Goal: Transaction & Acquisition: Obtain resource

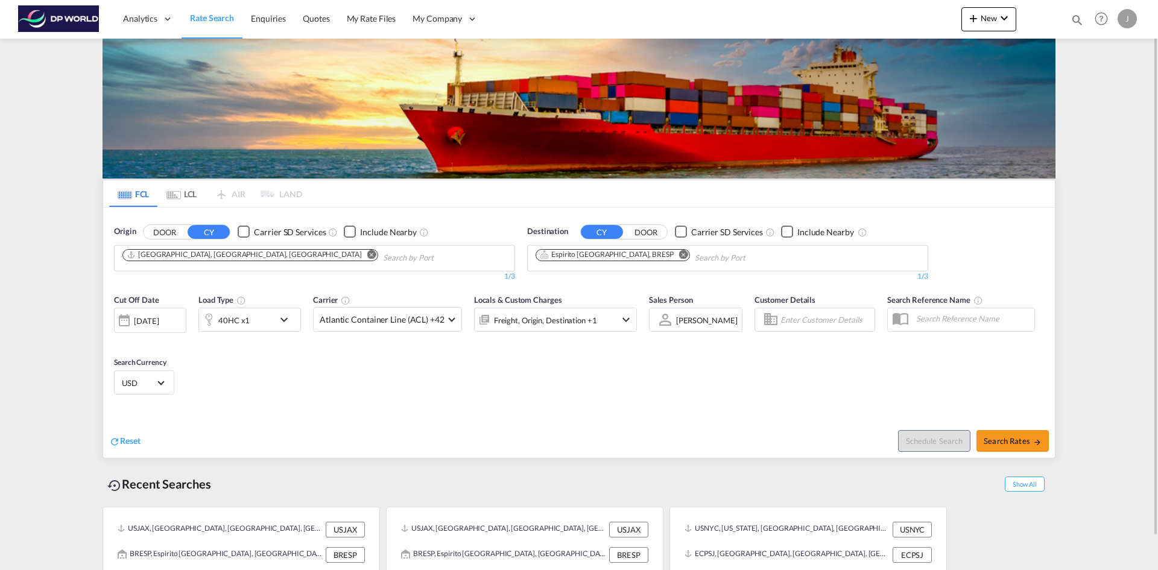
click at [367, 253] on md-icon "Remove" at bounding box center [371, 254] width 9 height 9
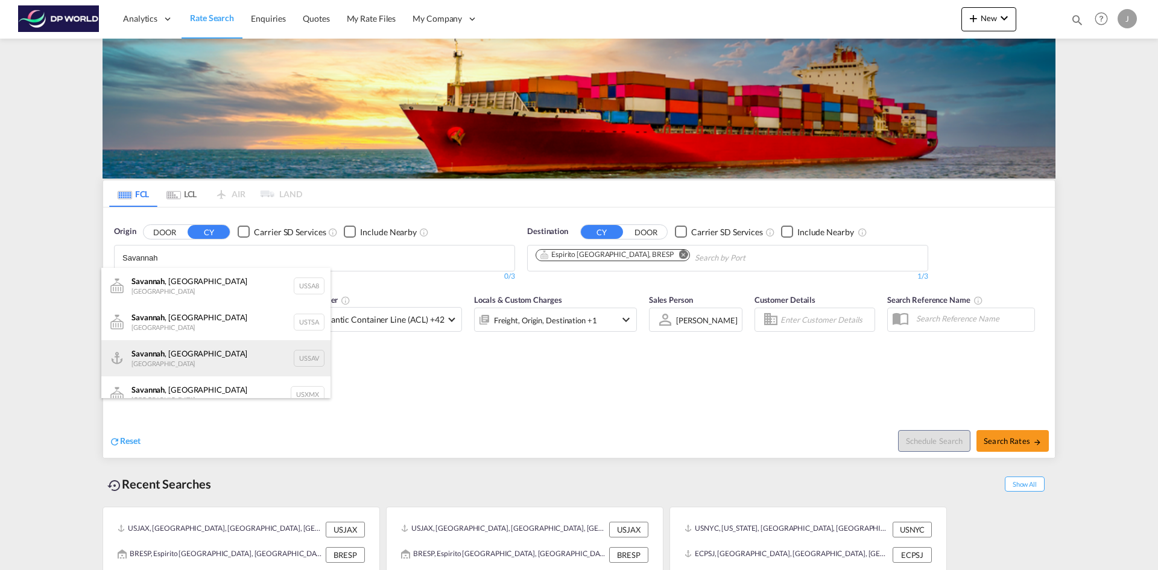
type input "Savannah"
click at [151, 363] on div "[GEOGRAPHIC_DATA] , [GEOGRAPHIC_DATA] [GEOGRAPHIC_DATA] USSAV" at bounding box center [215, 358] width 229 height 36
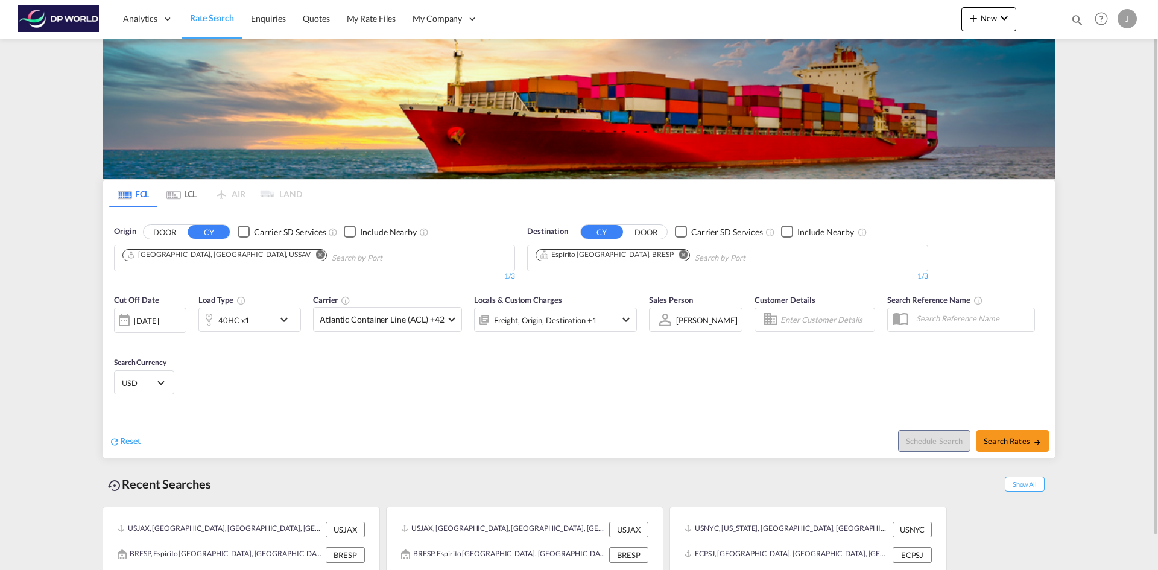
click at [679, 254] on md-icon "Remove" at bounding box center [683, 254] width 9 height 9
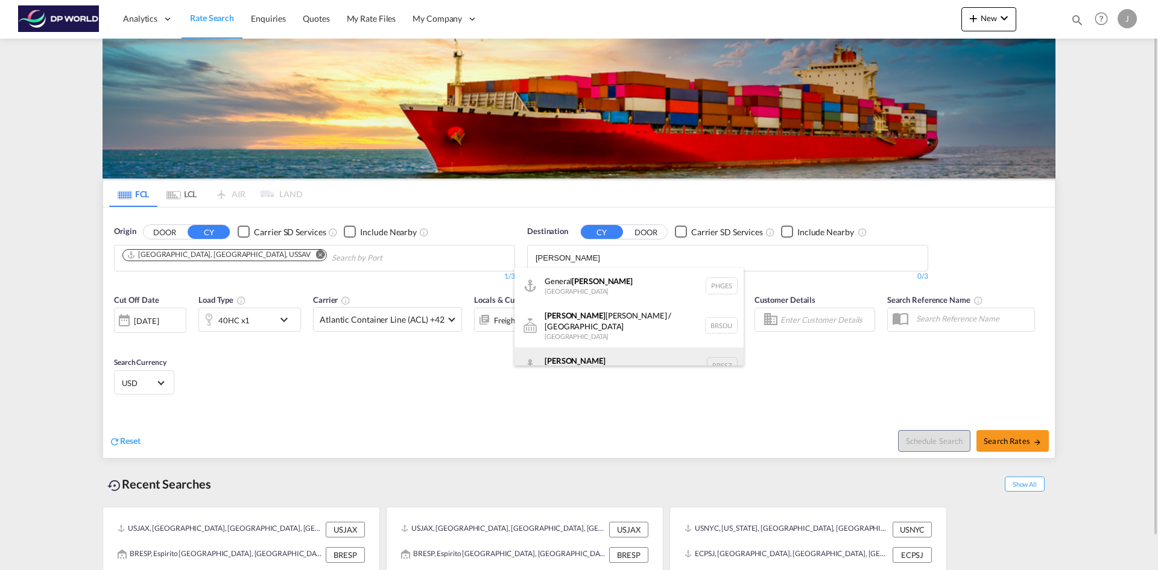
type input "[PERSON_NAME]"
click at [561, 353] on div "[PERSON_NAME] [GEOGRAPHIC_DATA] BRSSZ" at bounding box center [628, 365] width 229 height 36
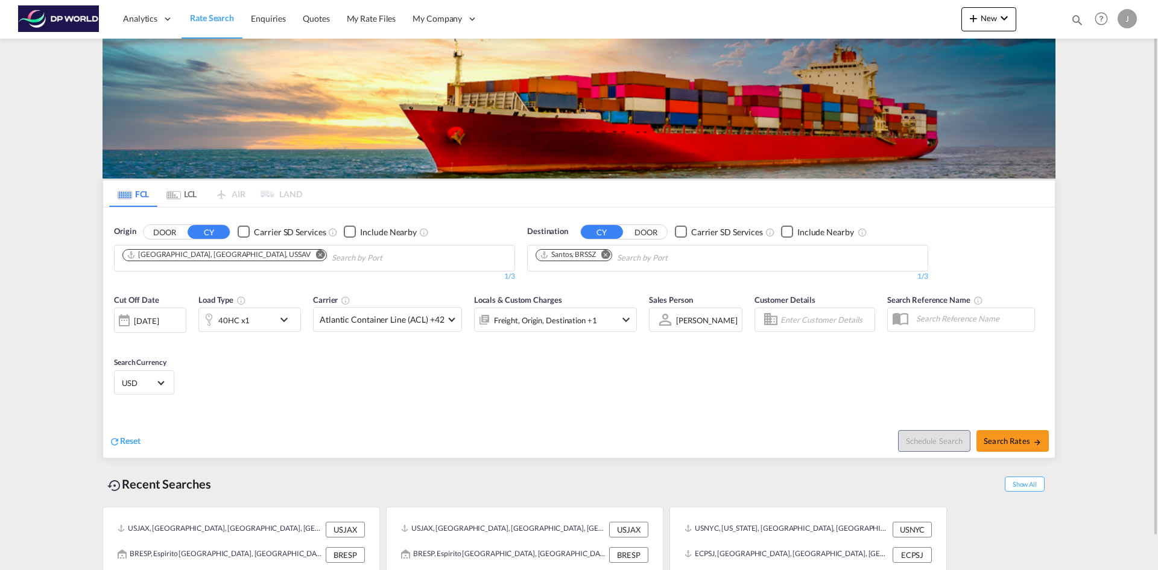
click at [125, 324] on div at bounding box center [124, 320] width 19 height 24
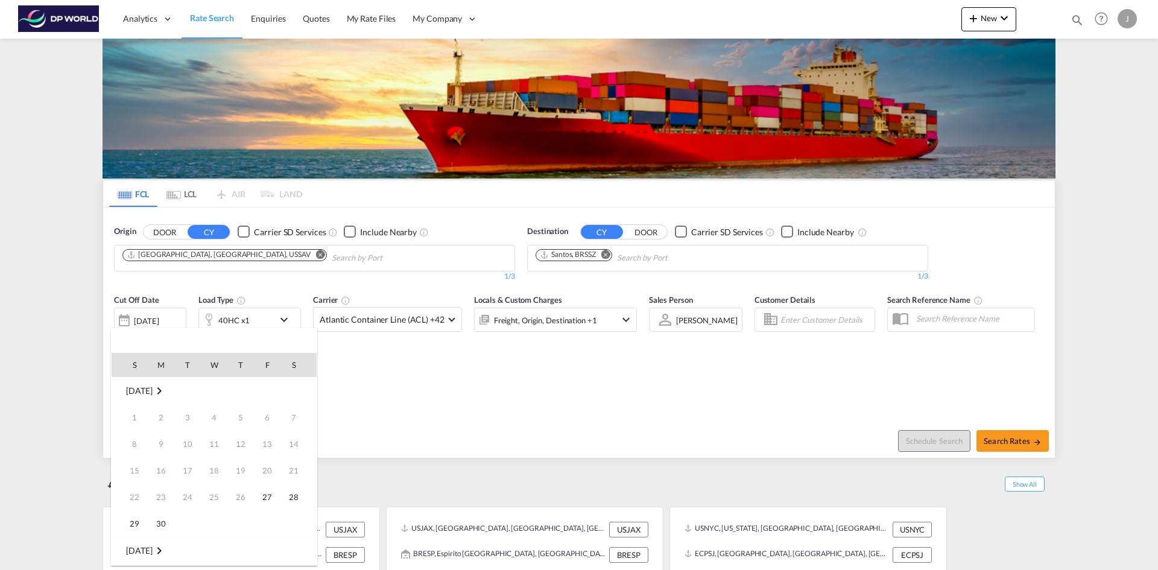
scroll to position [479, 0]
click at [188, 522] on span "30" at bounding box center [187, 523] width 24 height 24
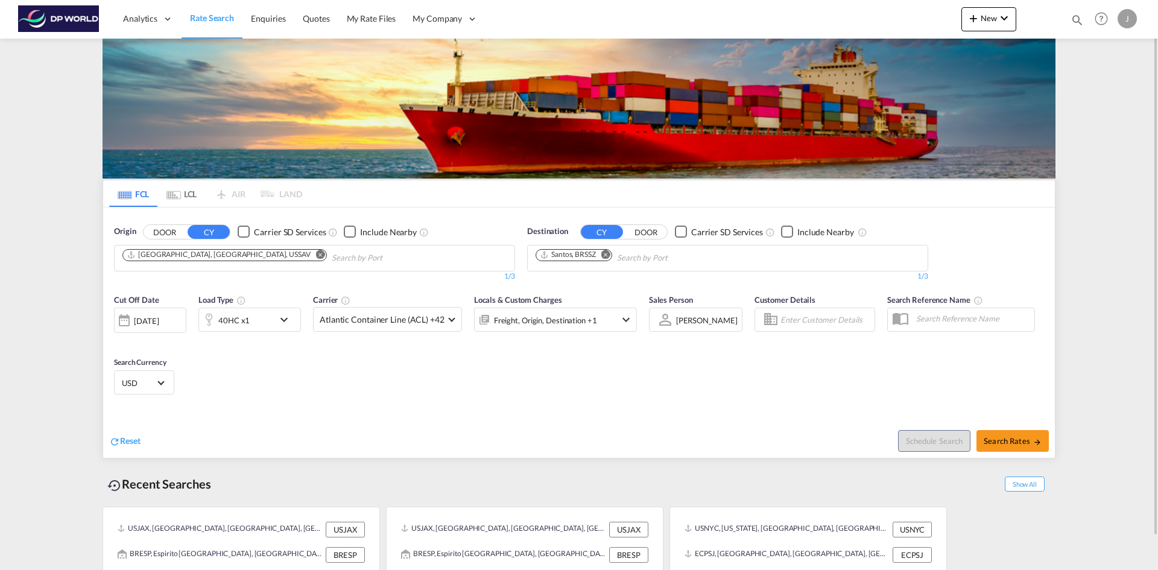
click at [159, 318] on div "[DATE]" at bounding box center [146, 320] width 25 height 11
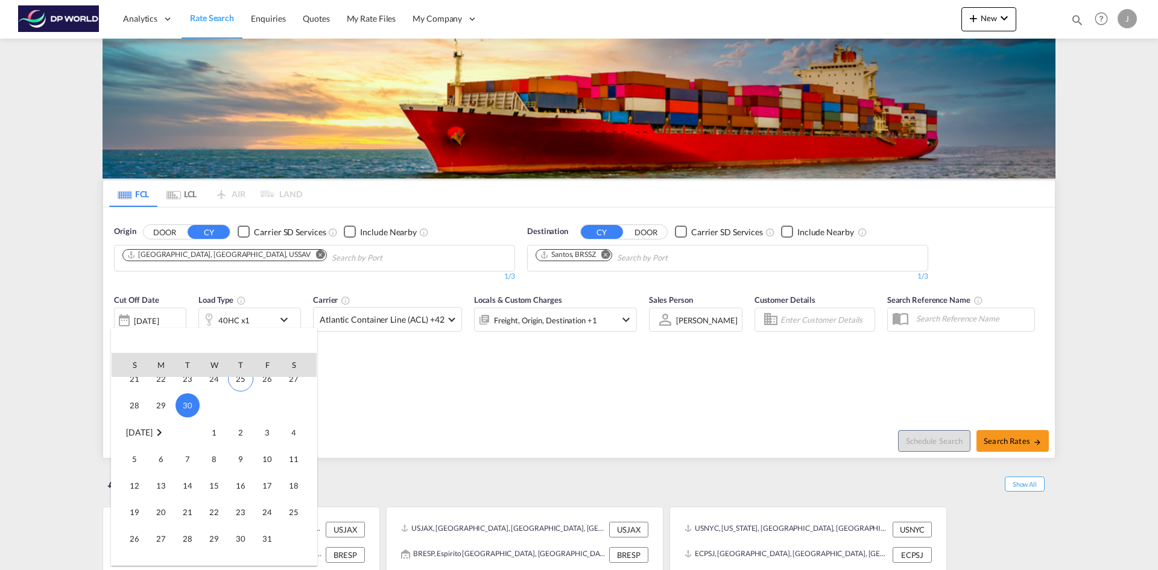
scroll to position [600, 0]
click at [215, 429] on span "1" at bounding box center [214, 430] width 24 height 24
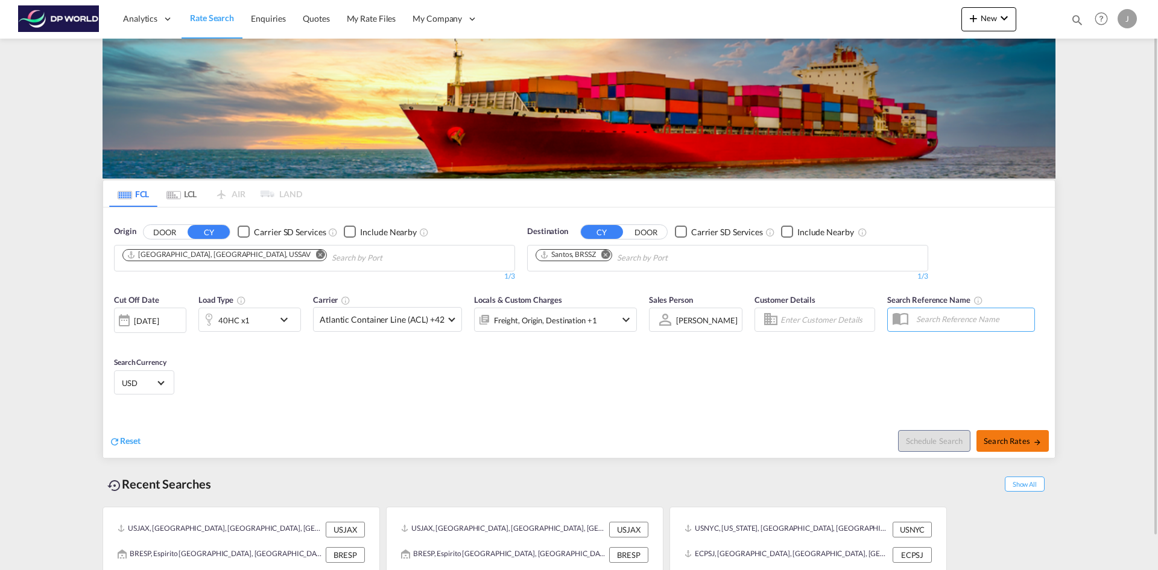
click at [1015, 444] on span "Search Rates" at bounding box center [1012, 441] width 58 height 10
type input "USSAV to BRSSZ / [DATE]"
